Goal: Transaction & Acquisition: Purchase product/service

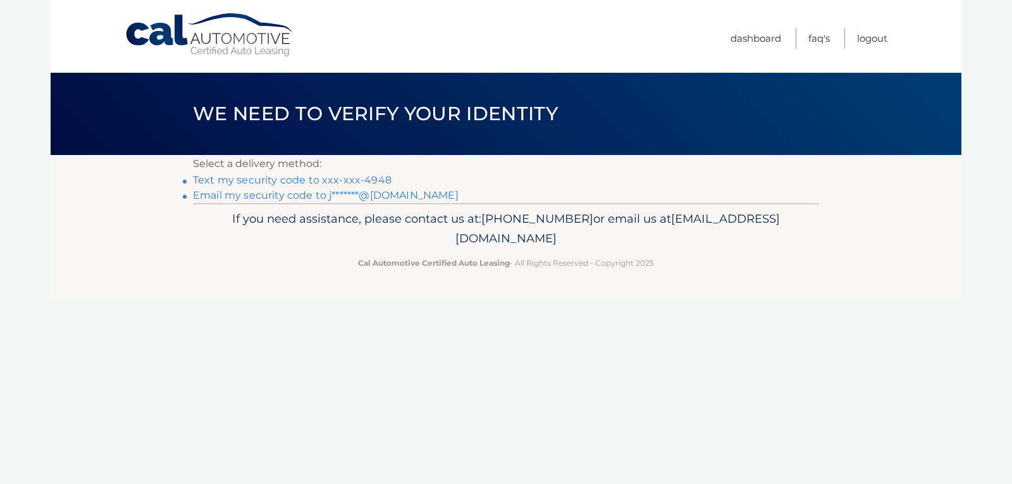
click at [342, 180] on link "Text my security code to xxx-xxx-4948" at bounding box center [292, 180] width 199 height 12
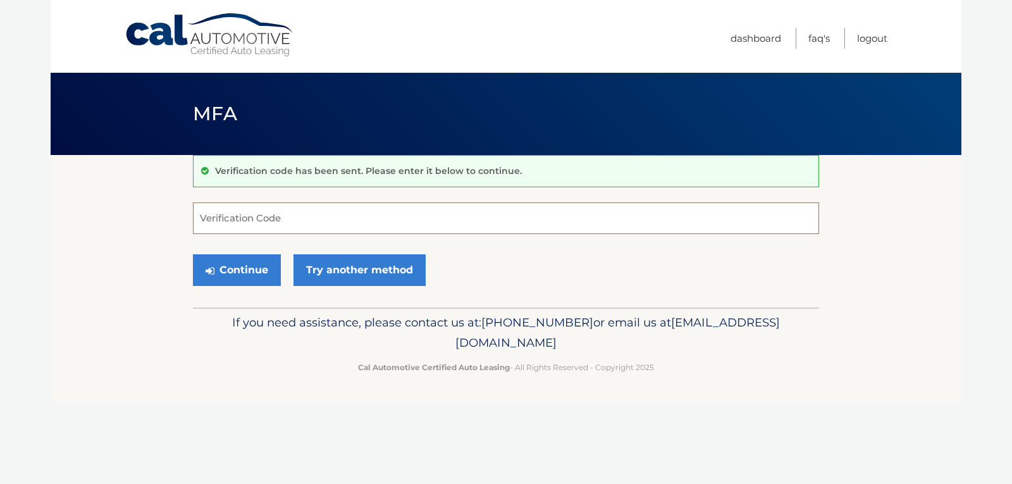
click at [280, 211] on input "Verification Code" at bounding box center [506, 218] width 626 height 32
type input "784873"
click at [242, 271] on button "Continue" at bounding box center [237, 270] width 88 height 32
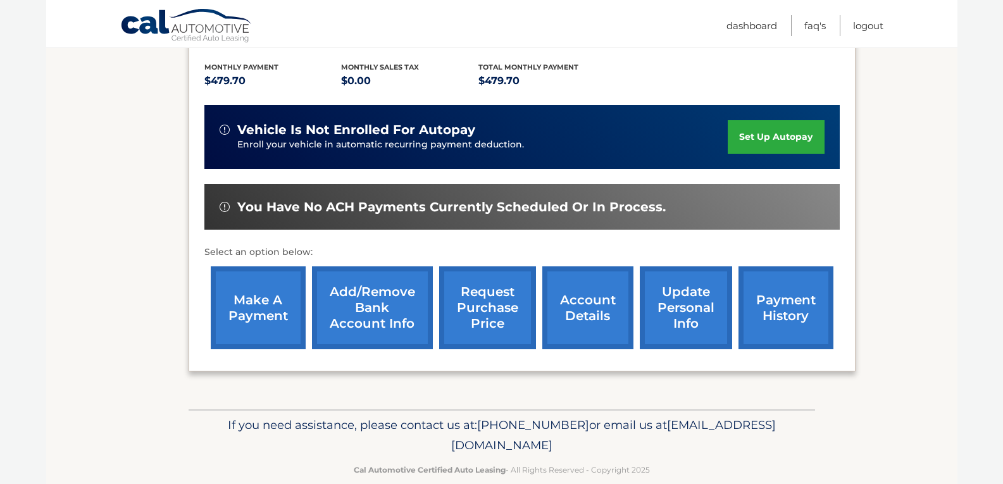
scroll to position [283, 0]
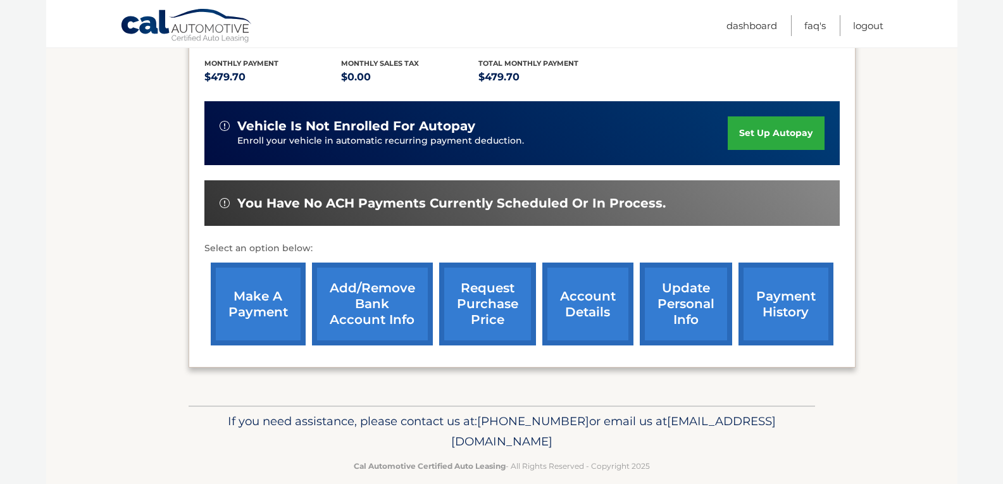
click at [278, 263] on link "make a payment" at bounding box center [258, 304] width 95 height 83
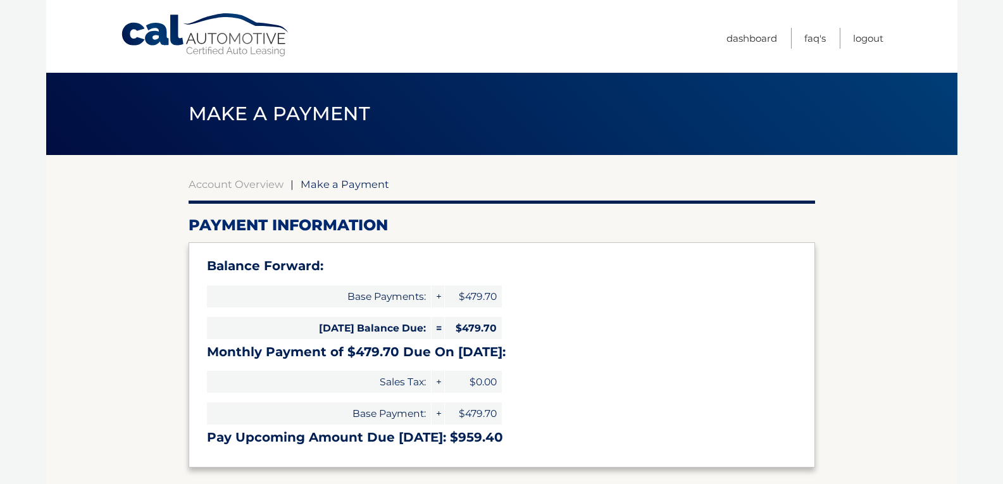
select select "OGY5ZmVmYTUtZDEwOS00ZjU0LThmMWEtNjM1Y2I0YWE4ZjQw"
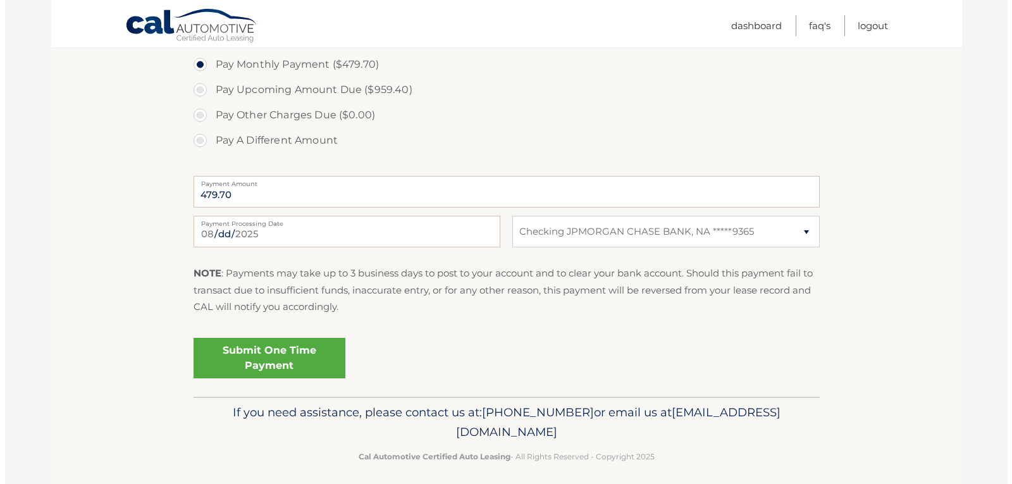
scroll to position [474, 0]
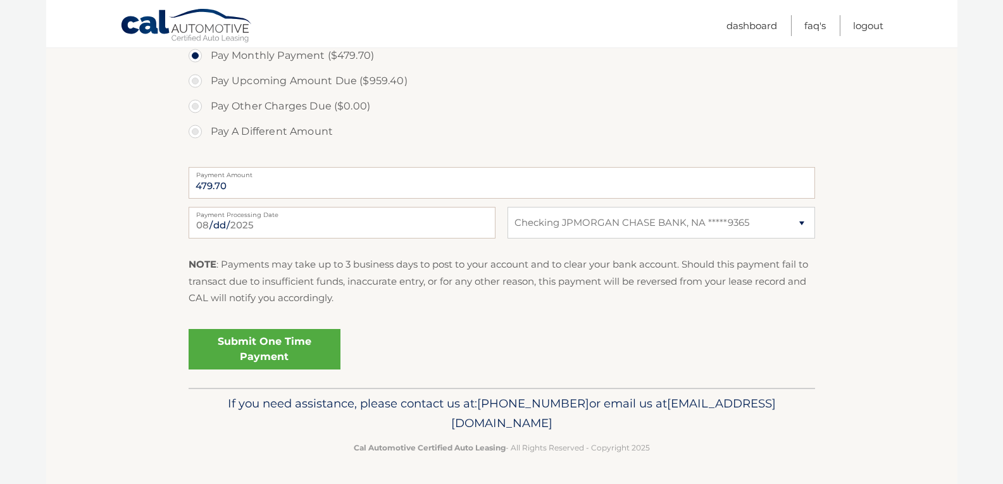
click at [260, 341] on link "Submit One Time Payment" at bounding box center [265, 349] width 152 height 40
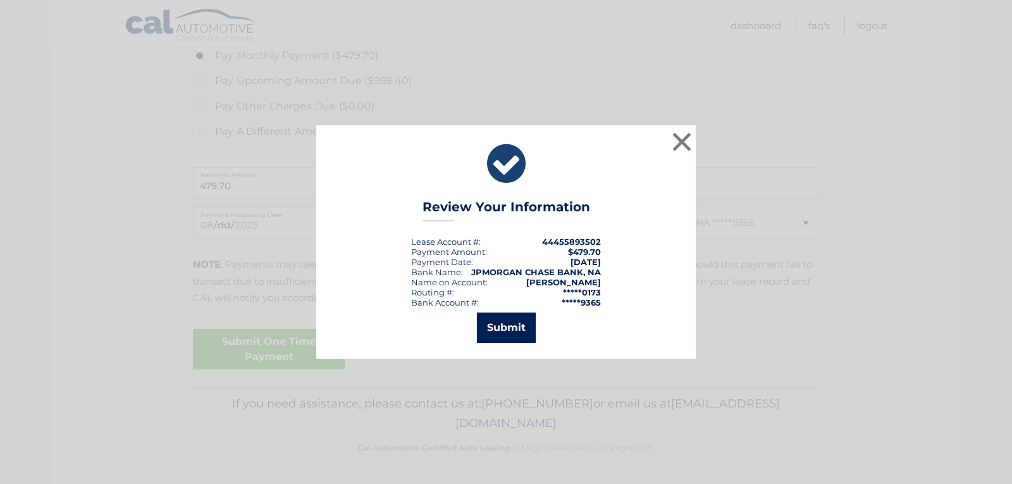
click at [509, 330] on button "Submit" at bounding box center [506, 327] width 59 height 30
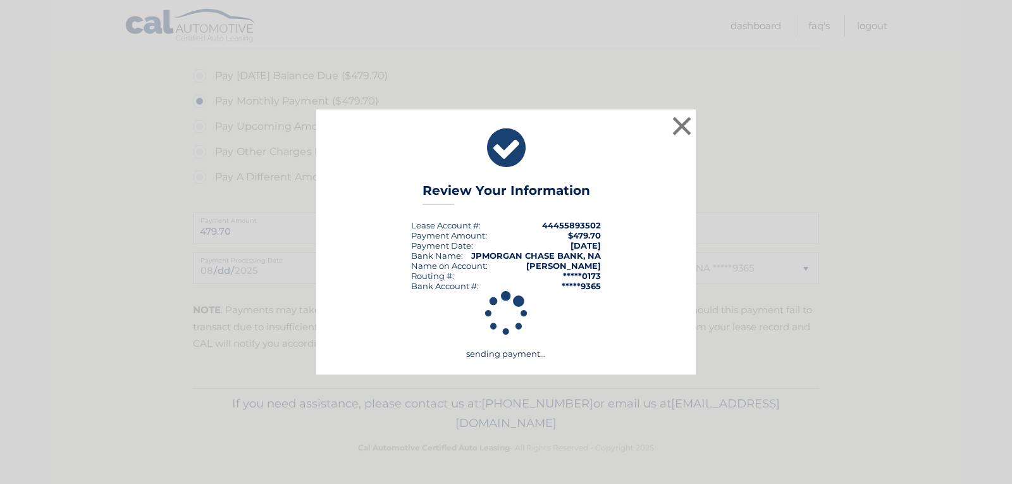
scroll to position [428, 0]
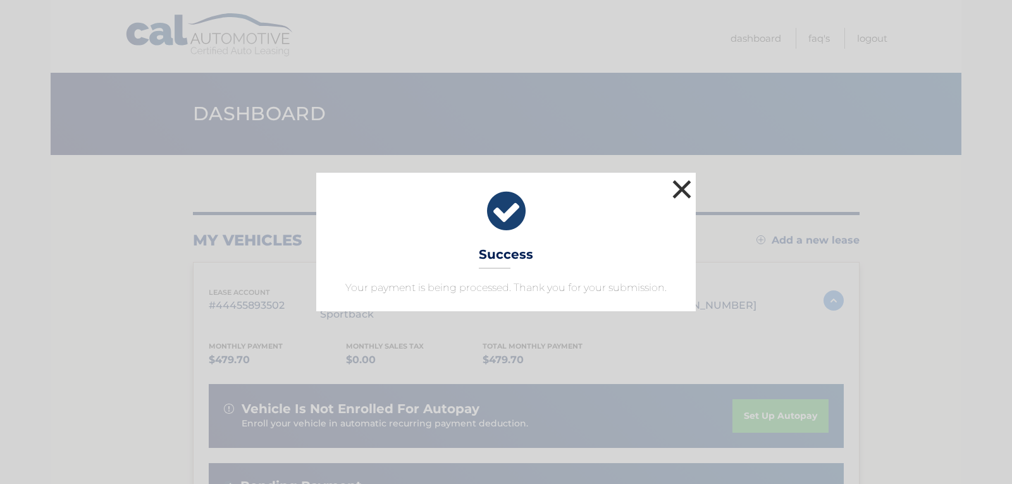
click at [683, 190] on button "×" at bounding box center [681, 188] width 25 height 25
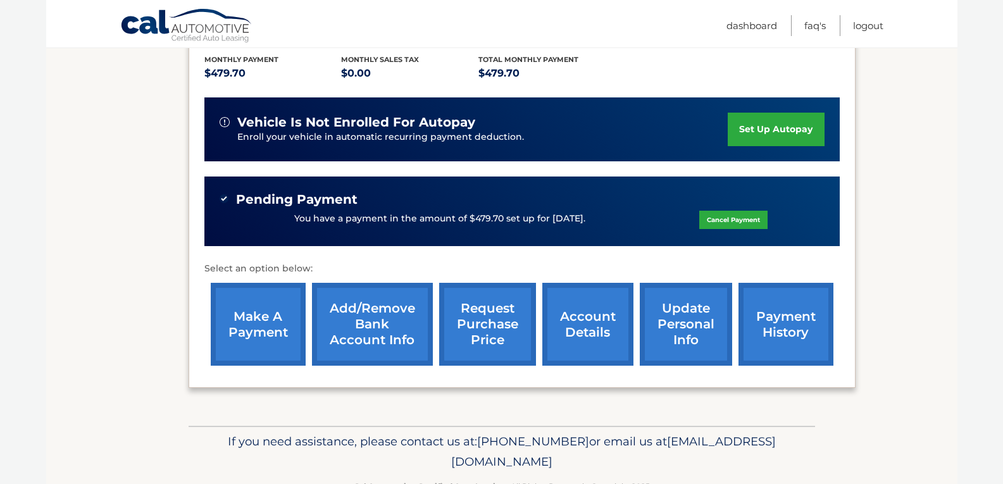
scroll to position [307, 0]
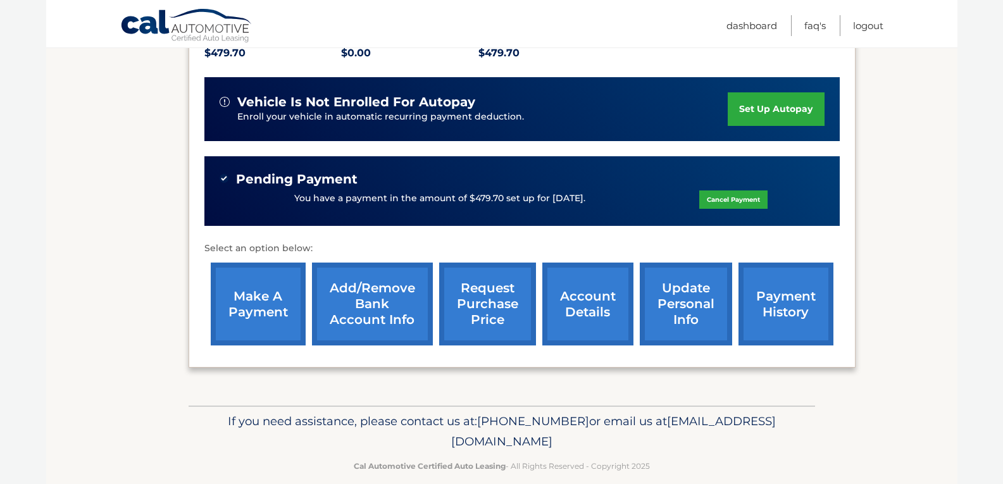
click at [586, 282] on link "account details" at bounding box center [587, 304] width 91 height 83
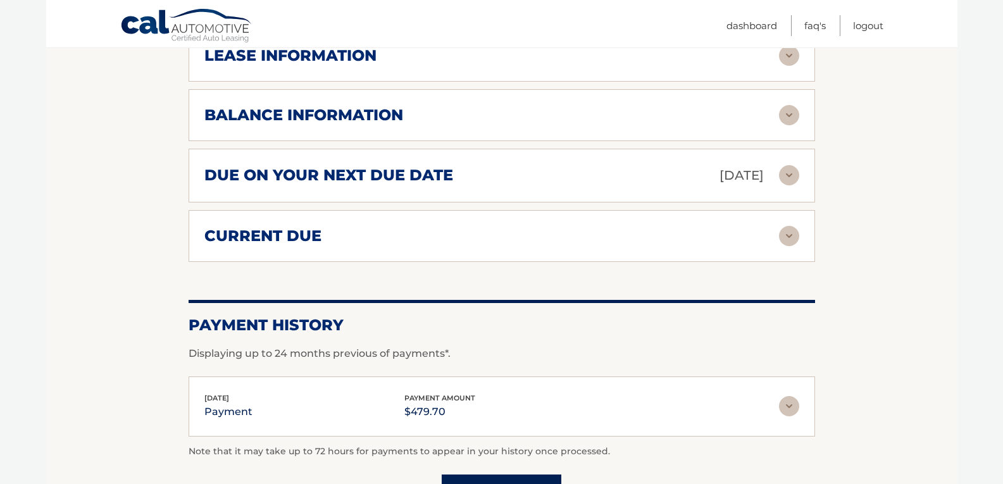
scroll to position [822, 0]
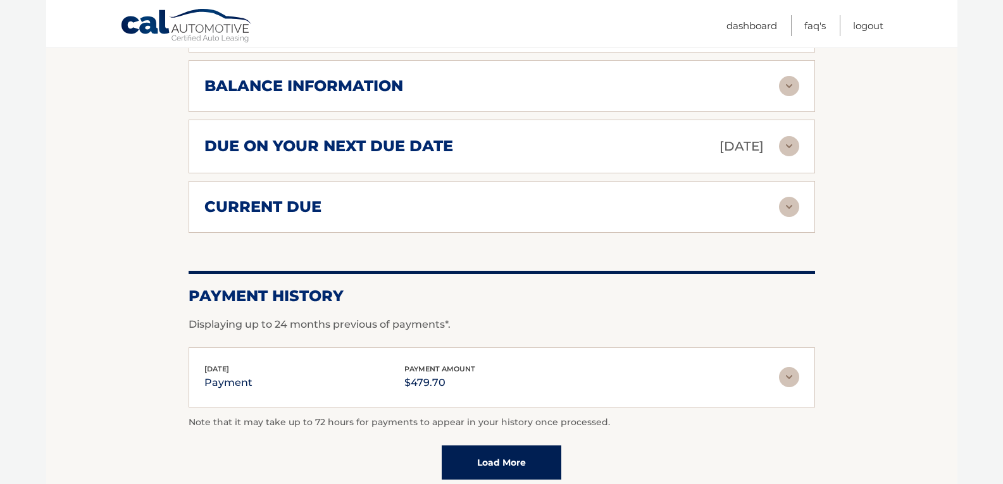
click at [784, 197] on img at bounding box center [789, 207] width 20 height 20
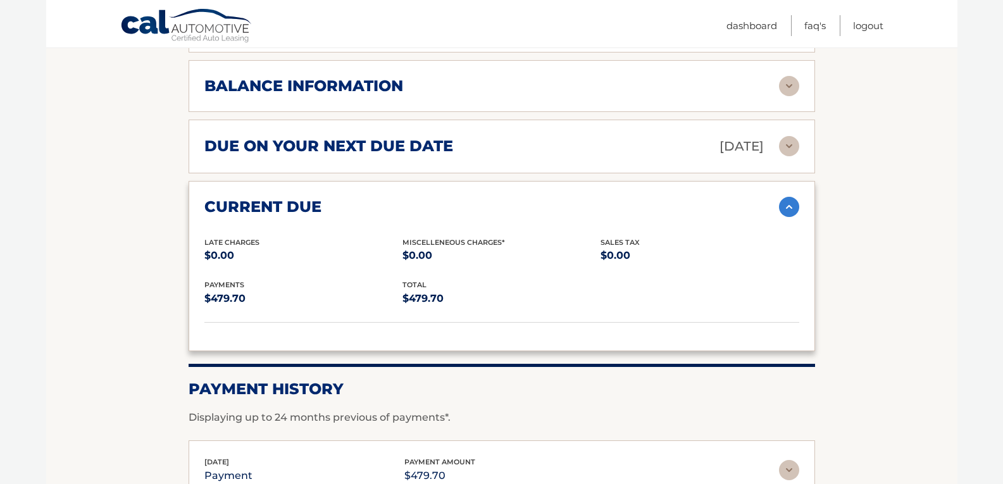
click at [785, 197] on img at bounding box center [789, 207] width 20 height 20
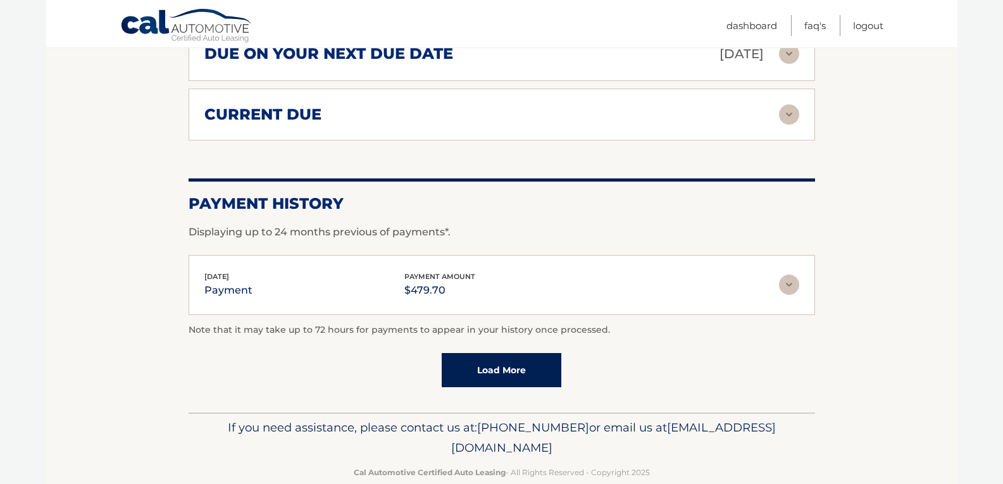
scroll to position [921, 0]
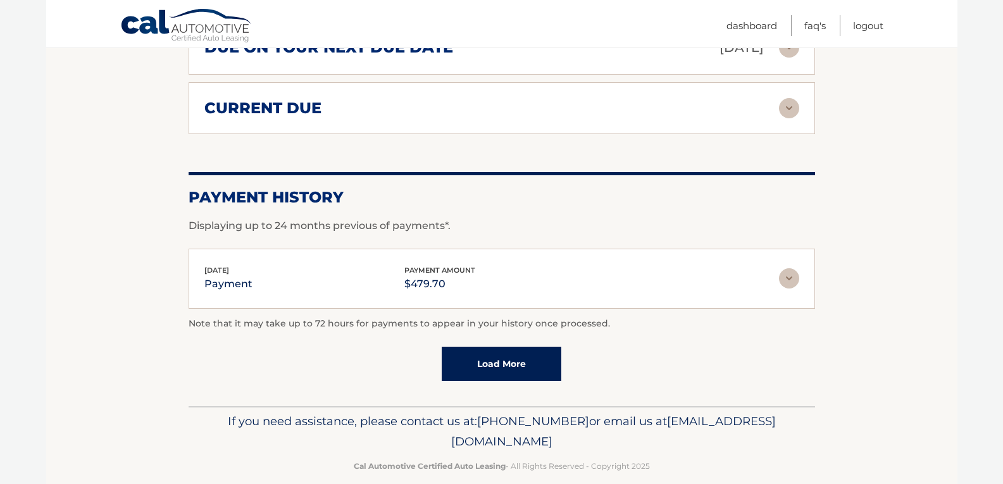
click at [500, 347] on link "Load More" at bounding box center [502, 364] width 120 height 34
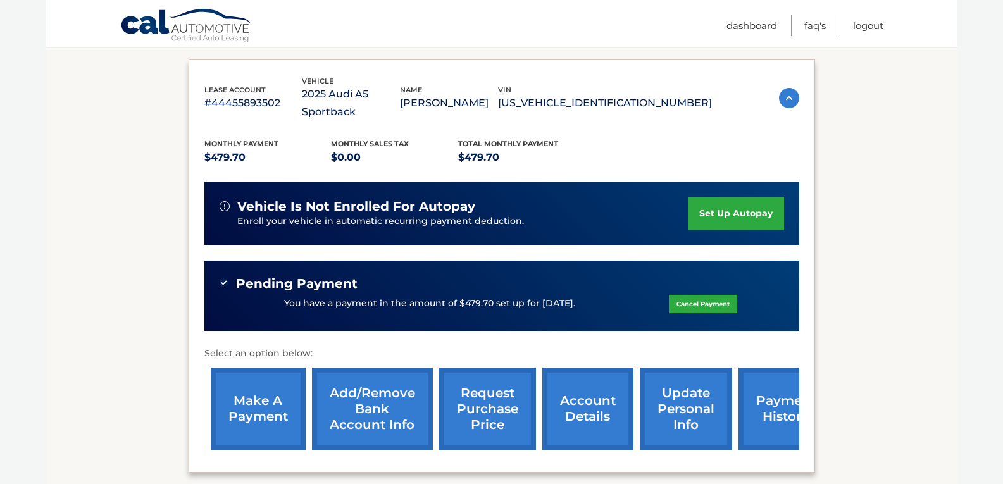
scroll to position [204, 0]
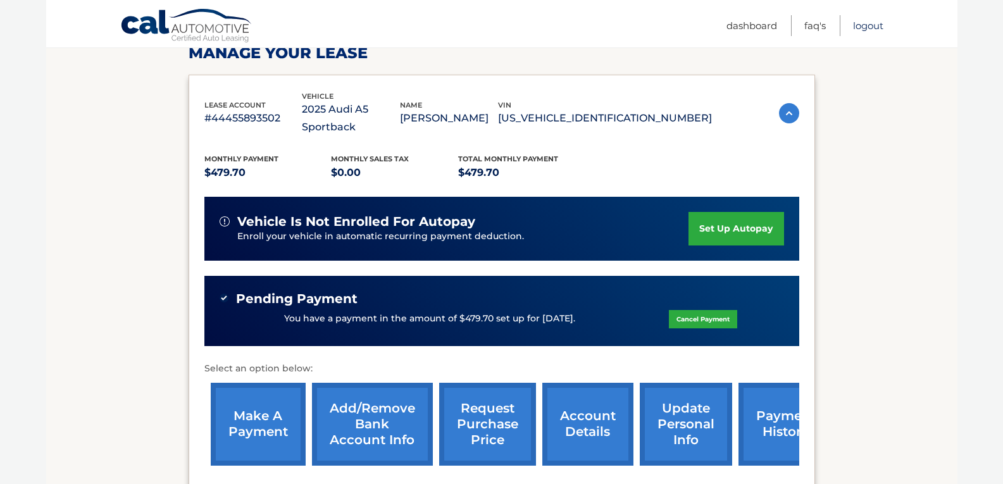
click at [858, 22] on link "Logout" at bounding box center [868, 25] width 30 height 21
